Goal: Information Seeking & Learning: Learn about a topic

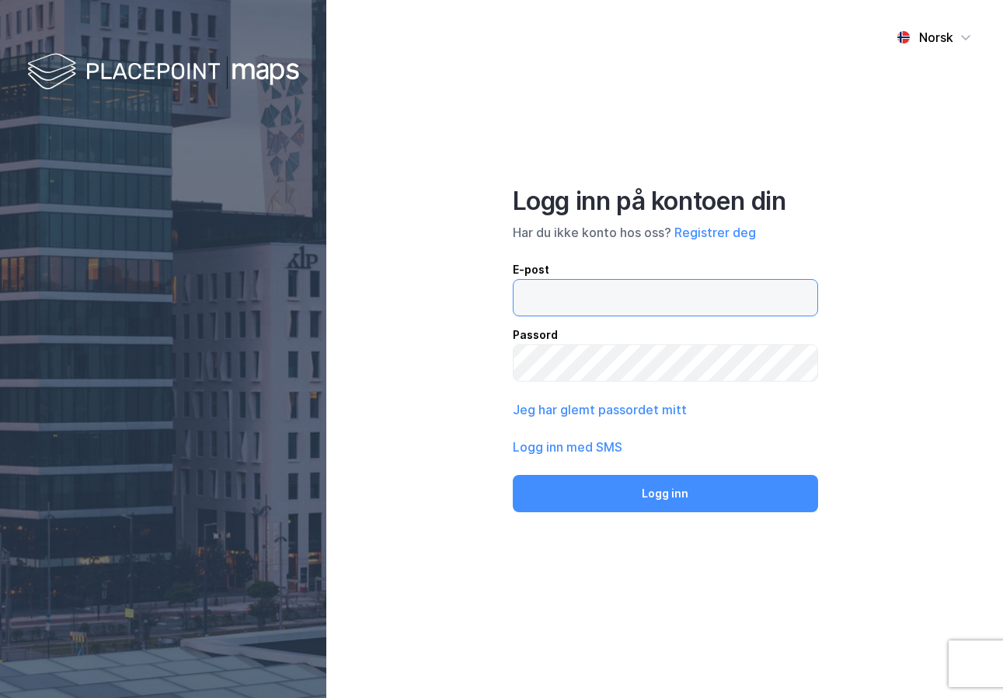
type input "[EMAIL_ADDRESS][DOMAIN_NAME]"
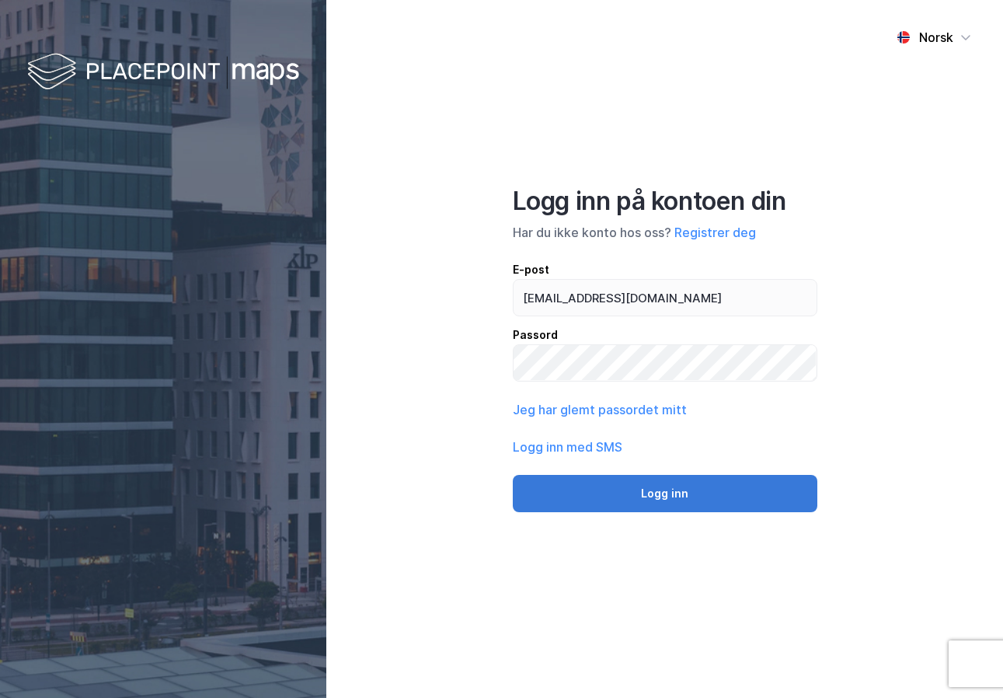
click at [674, 494] on button "Logg inn" at bounding box center [665, 493] width 305 height 37
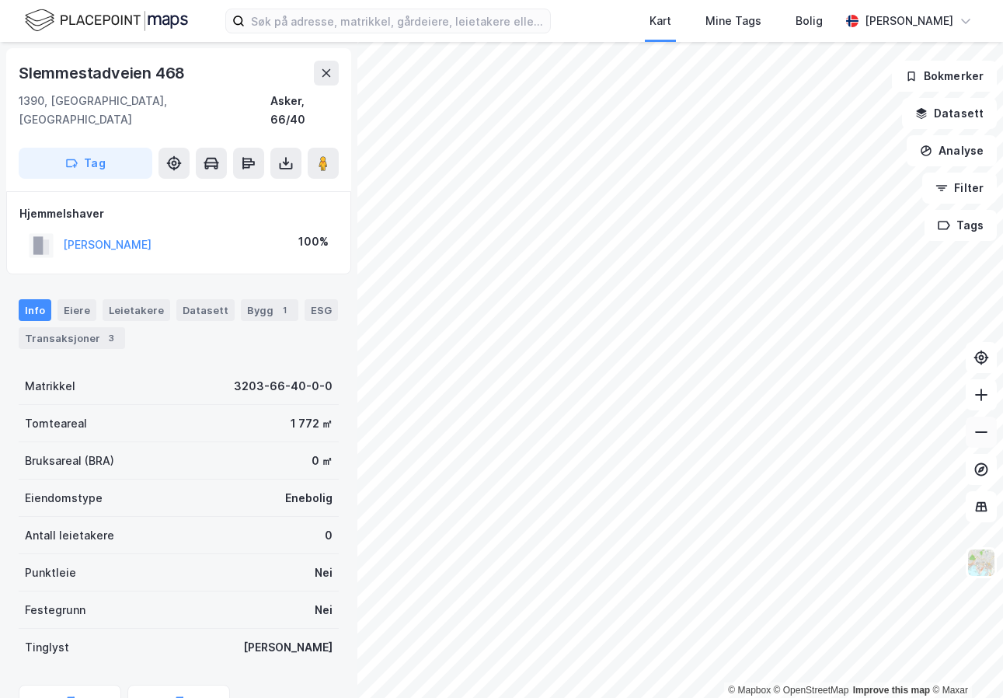
click at [979, 435] on icon at bounding box center [982, 432] width 16 height 16
